Goal: Entertainment & Leisure: Consume media (video, audio)

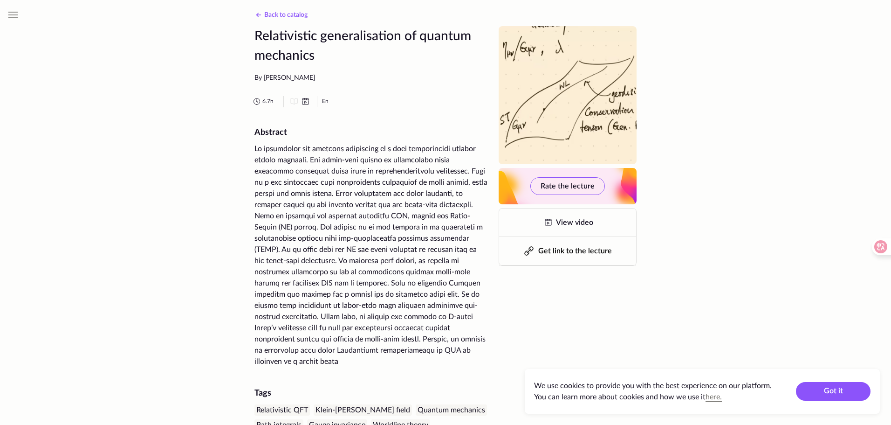
click at [262, 14] on icon at bounding box center [258, 14] width 11 height 11
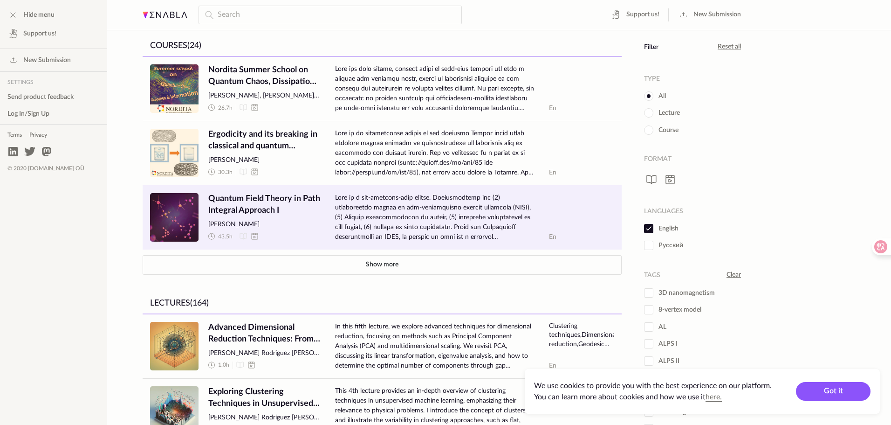
click at [267, 201] on span "Quantum Field Theory in Path Integral Approach I" at bounding box center [264, 204] width 112 height 23
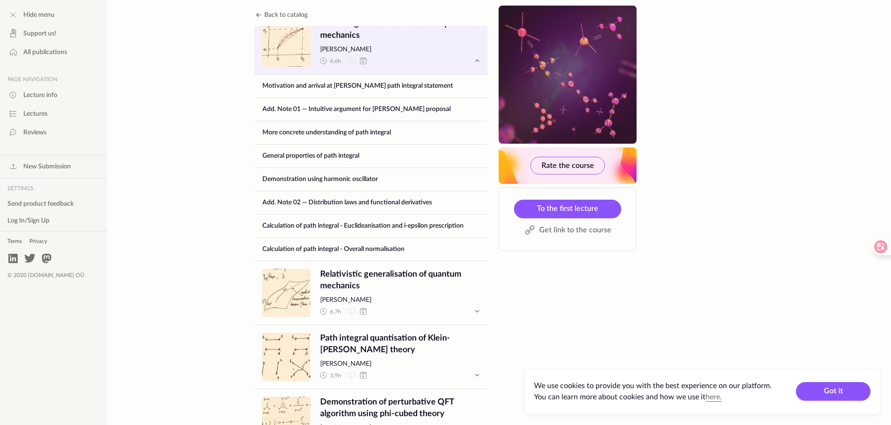
scroll to position [606, 0]
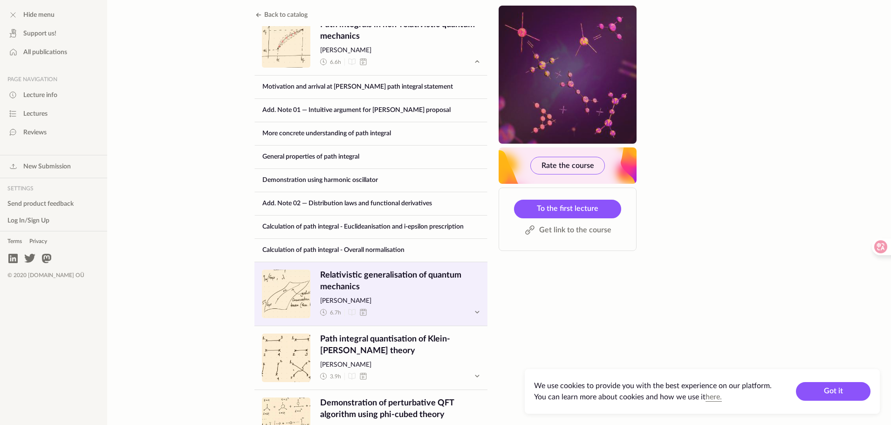
click at [464, 269] on span "Relativistic generalisation of quantum mechanics" at bounding box center [400, 280] width 160 height 23
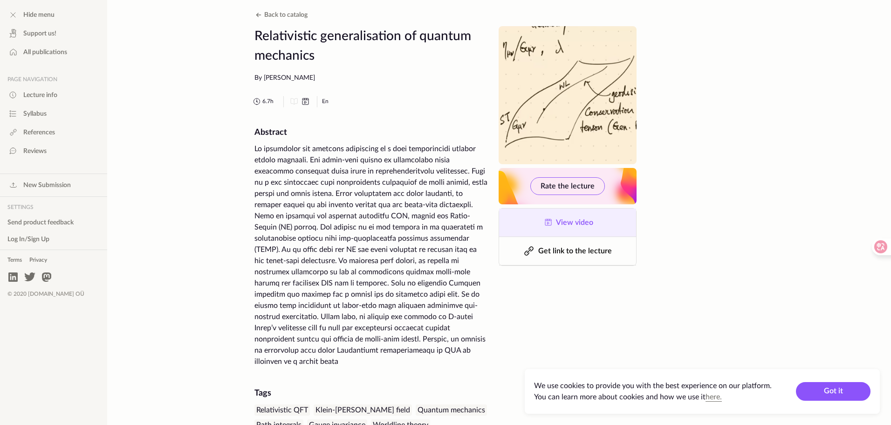
click at [552, 225] on icon at bounding box center [548, 222] width 11 height 11
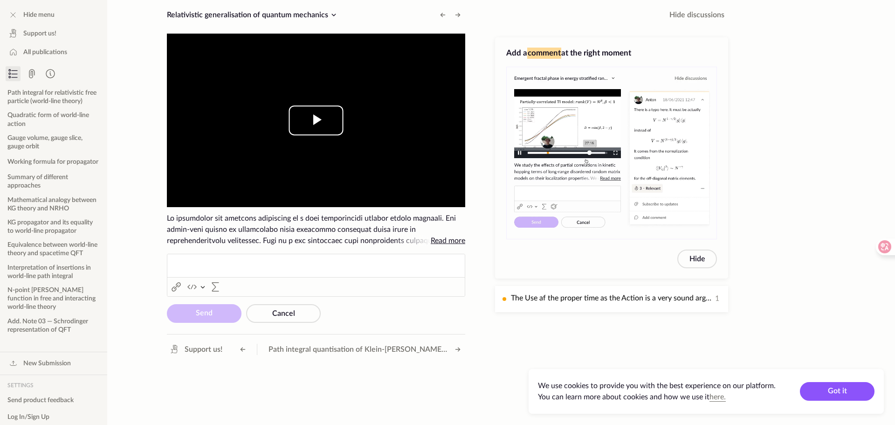
click at [316, 120] on span "Video Player" at bounding box center [316, 120] width 0 height 0
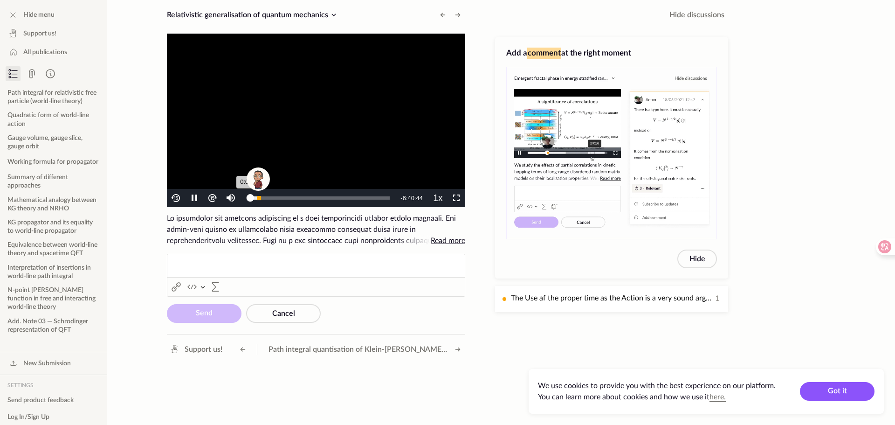
click at [259, 197] on div "Progress Bar" at bounding box center [259, 198] width 4 height 4
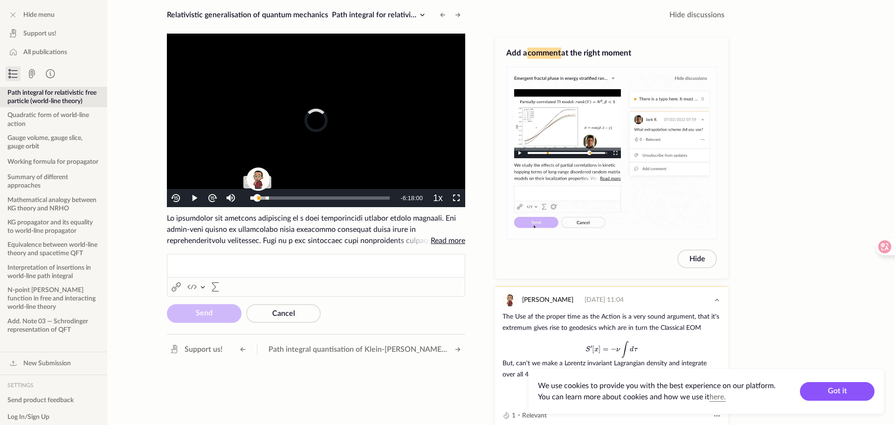
click at [255, 200] on div "0:22:47" at bounding box center [253, 197] width 7 height 3
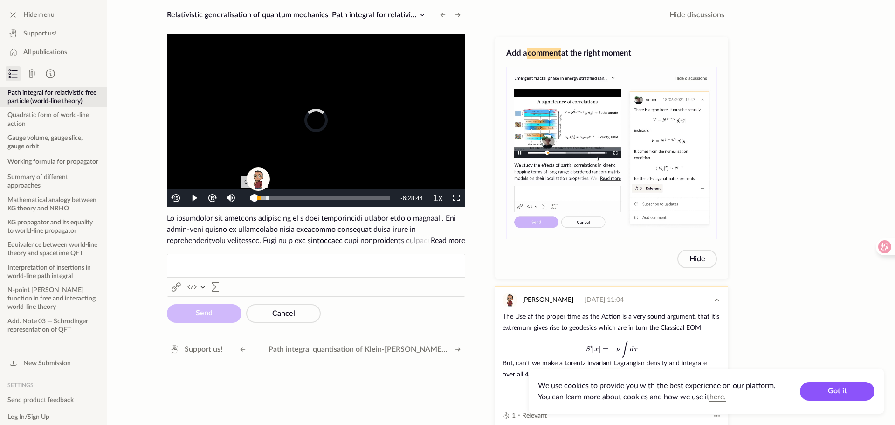
click at [253, 198] on div "0:12:03" at bounding box center [252, 197] width 4 height 3
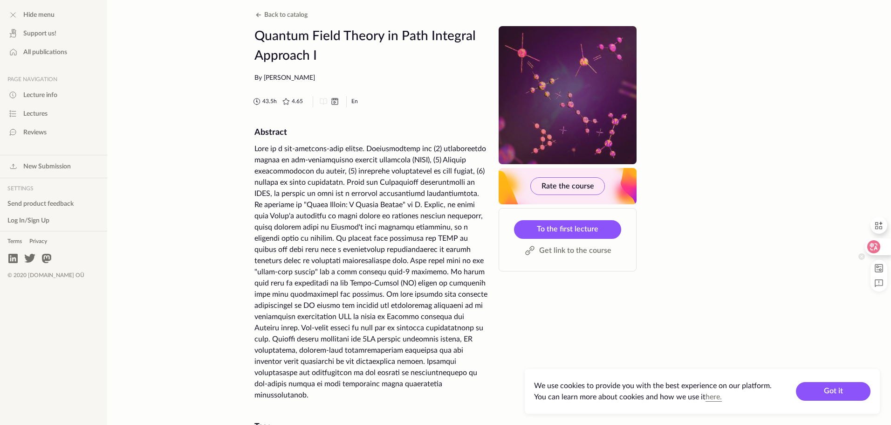
click at [879, 248] on icon at bounding box center [873, 246] width 13 height 13
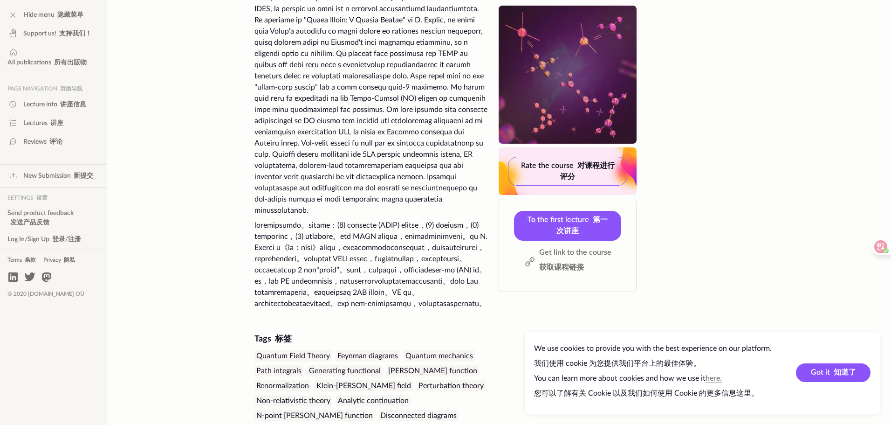
scroll to position [213, 0]
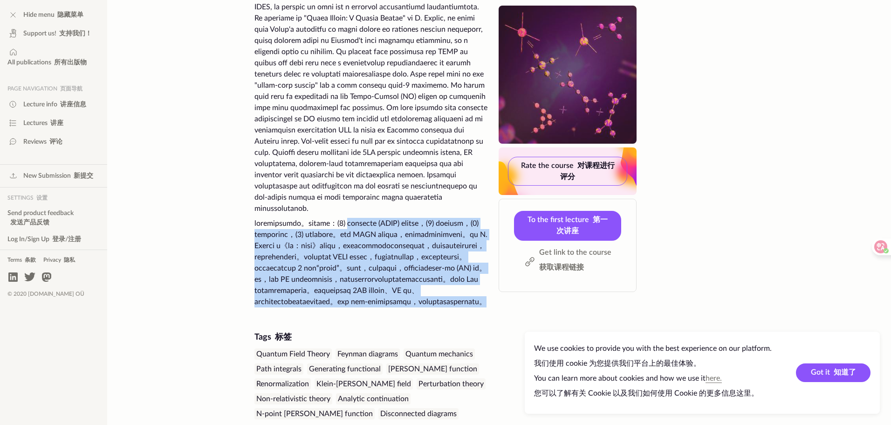
drag, startPoint x: 413, startPoint y: 216, endPoint x: 482, endPoint y: 358, distance: 158.2
click at [483, 307] on font at bounding box center [371, 262] width 233 height 89
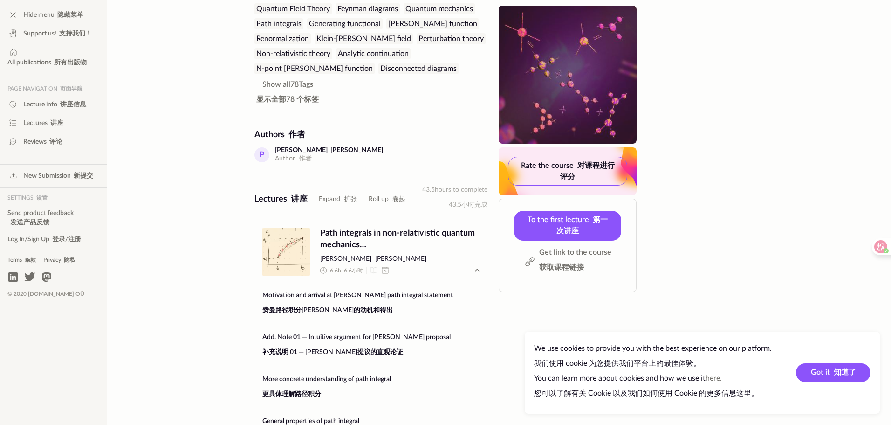
scroll to position [726, 0]
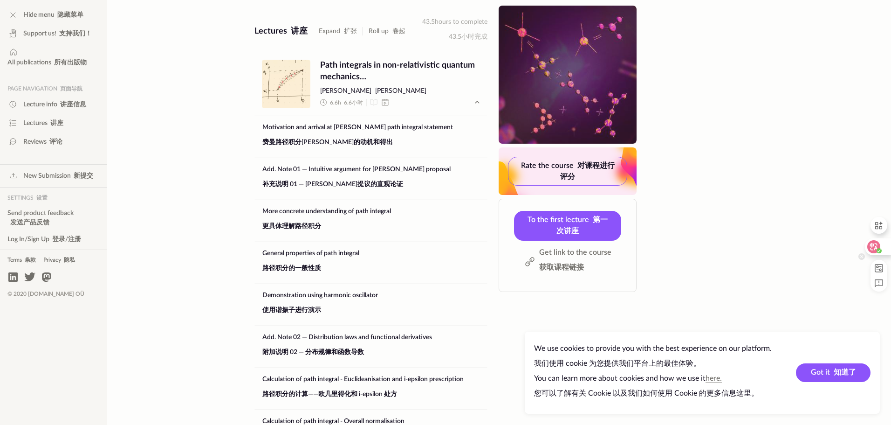
click at [883, 248] on div at bounding box center [877, 246] width 25 height 17
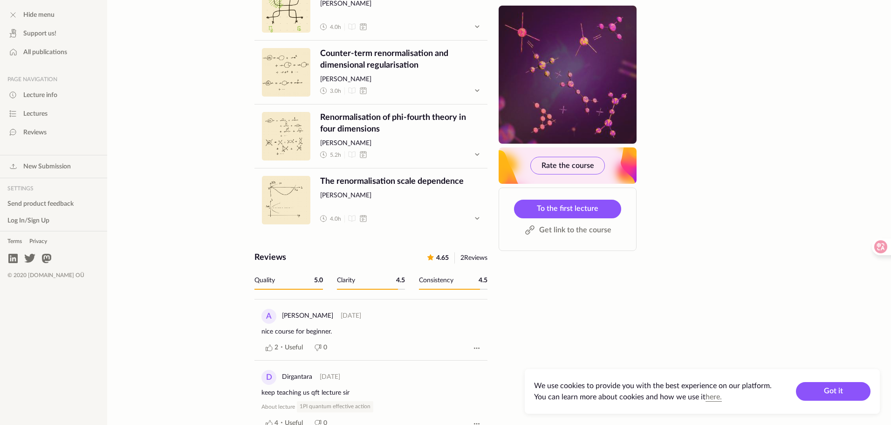
scroll to position [1165, 0]
